Goal: Navigation & Orientation: Understand site structure

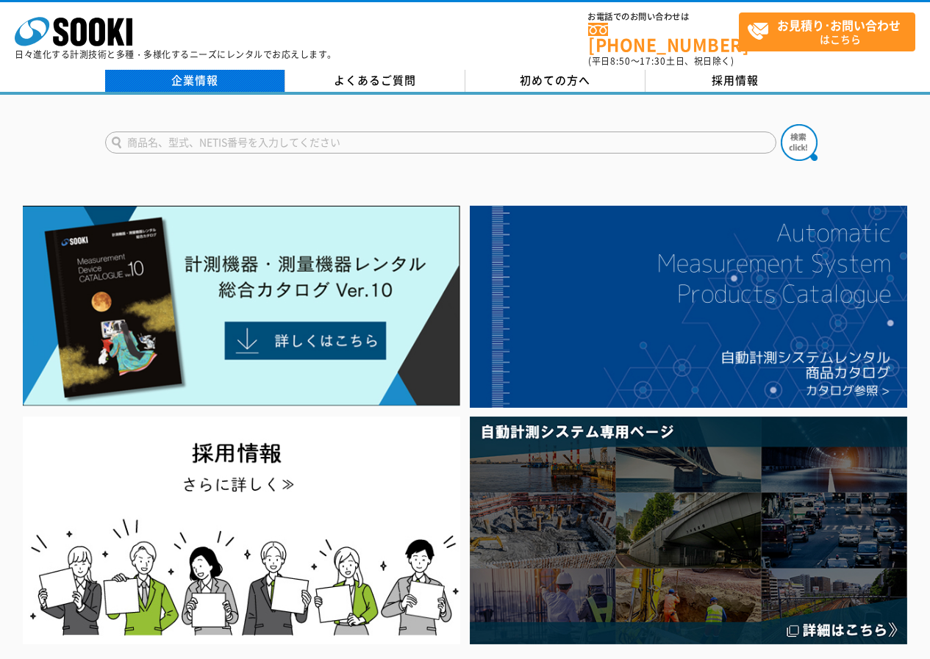
click at [214, 75] on link "企業情報" at bounding box center [195, 81] width 180 height 22
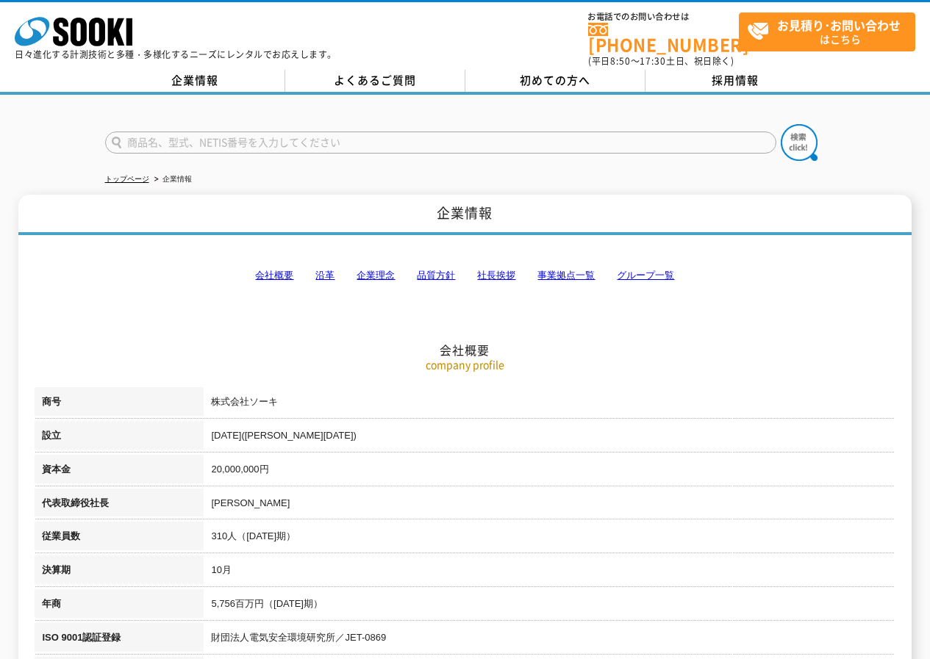
click at [498, 274] on li "社長挨拶" at bounding box center [496, 275] width 38 height 15
click at [503, 270] on link "社長挨拶" at bounding box center [496, 275] width 38 height 11
click at [569, 270] on link "事業拠点一覧" at bounding box center [565, 275] width 57 height 11
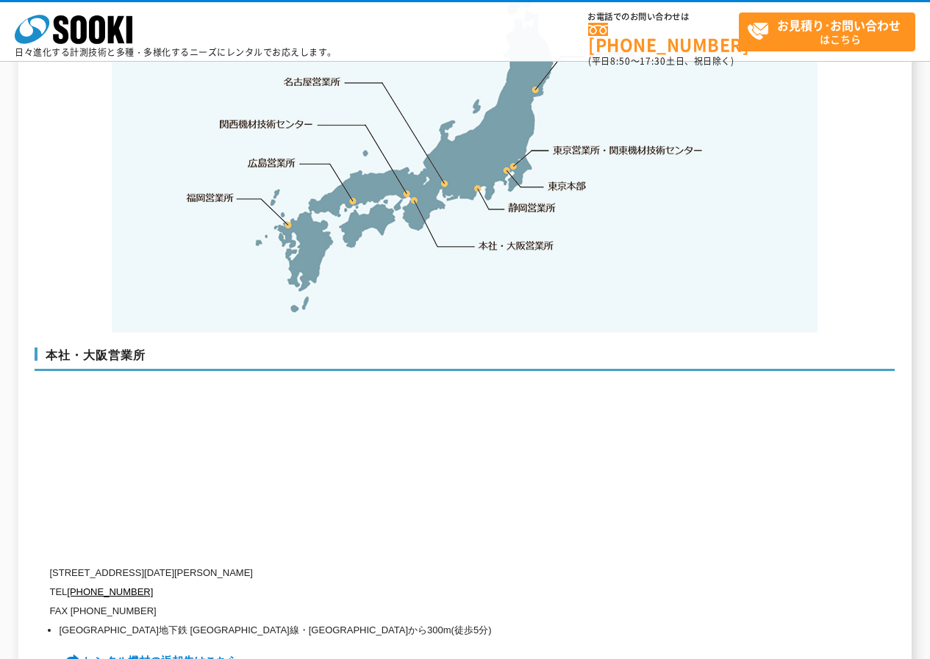
scroll to position [3687, 0]
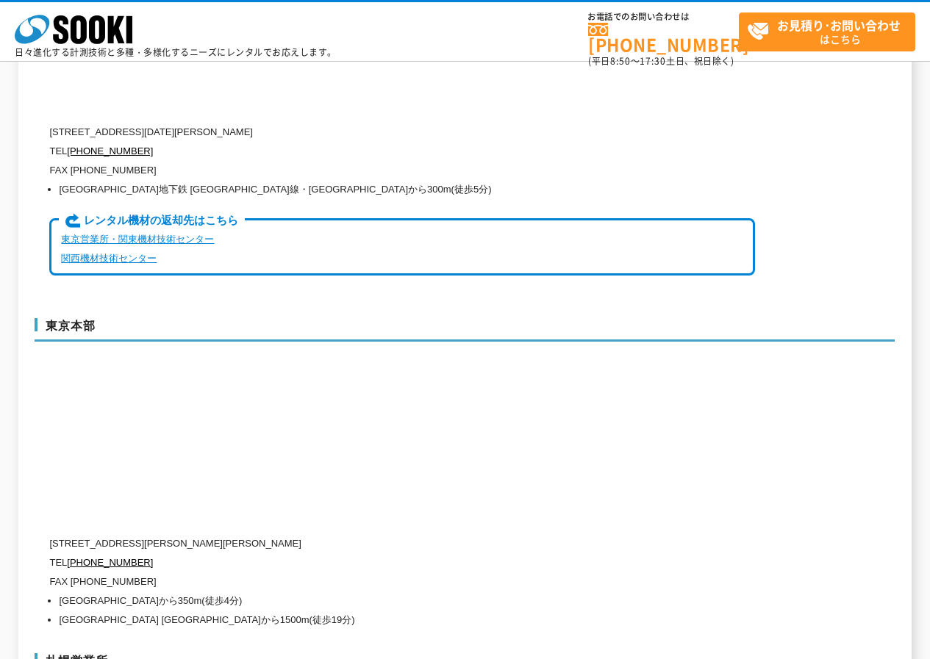
click at [174, 234] on link "東京営業所・関東機材技術センター" at bounding box center [137, 239] width 153 height 11
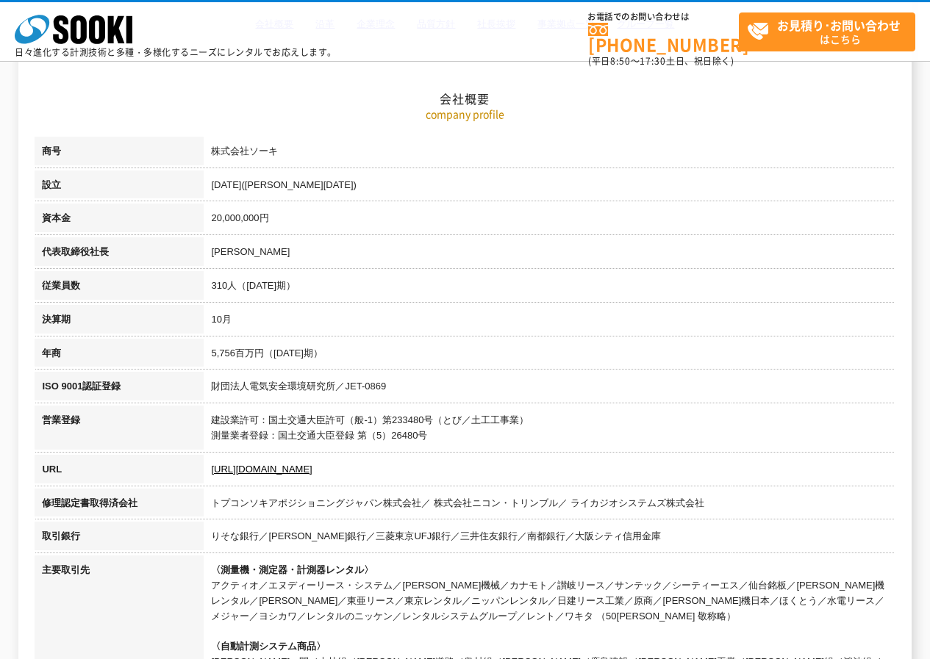
scroll to position [0, 0]
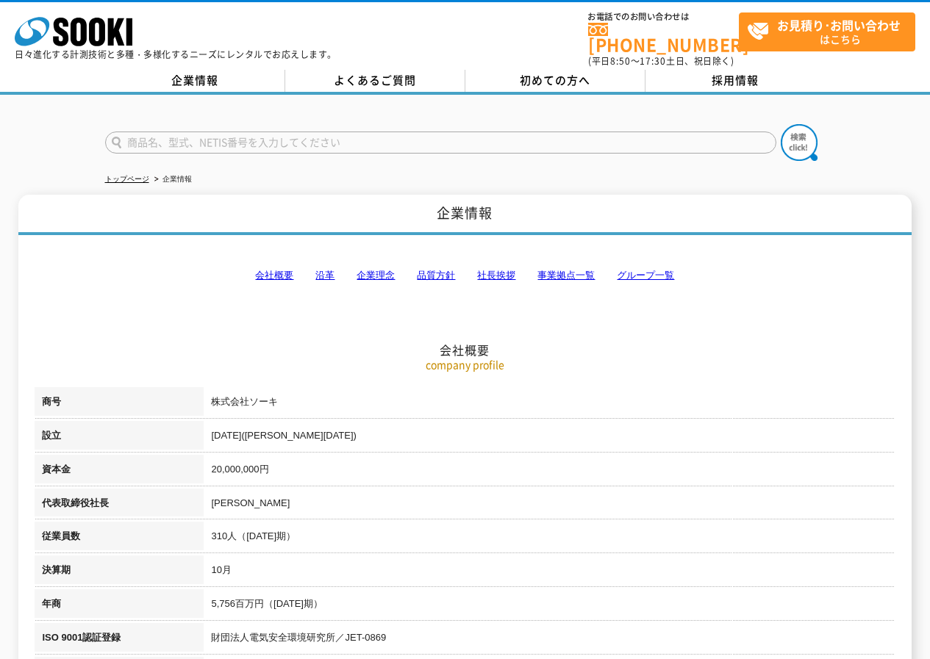
click at [652, 270] on link "グループ一覧" at bounding box center [645, 275] width 57 height 11
click at [685, 75] on link "採用情報" at bounding box center [735, 81] width 180 height 22
